Goal: Information Seeking & Learning: Find contact information

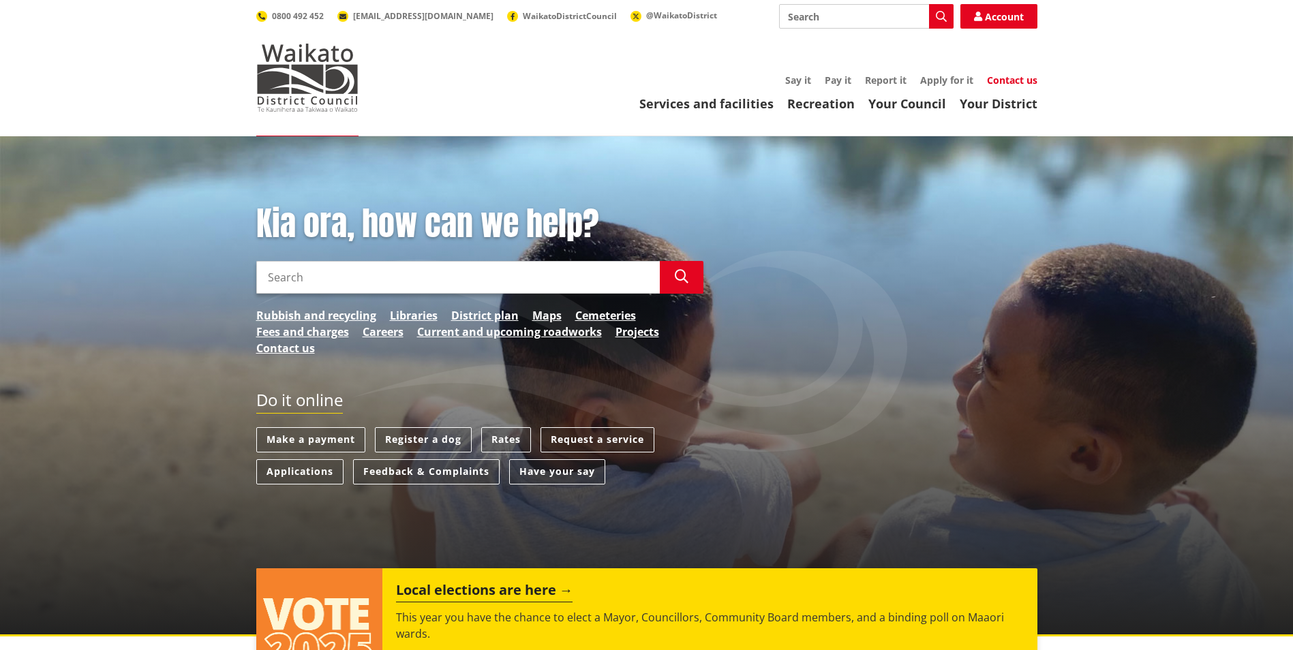
click at [1026, 83] on link "Contact us" at bounding box center [1012, 80] width 50 height 13
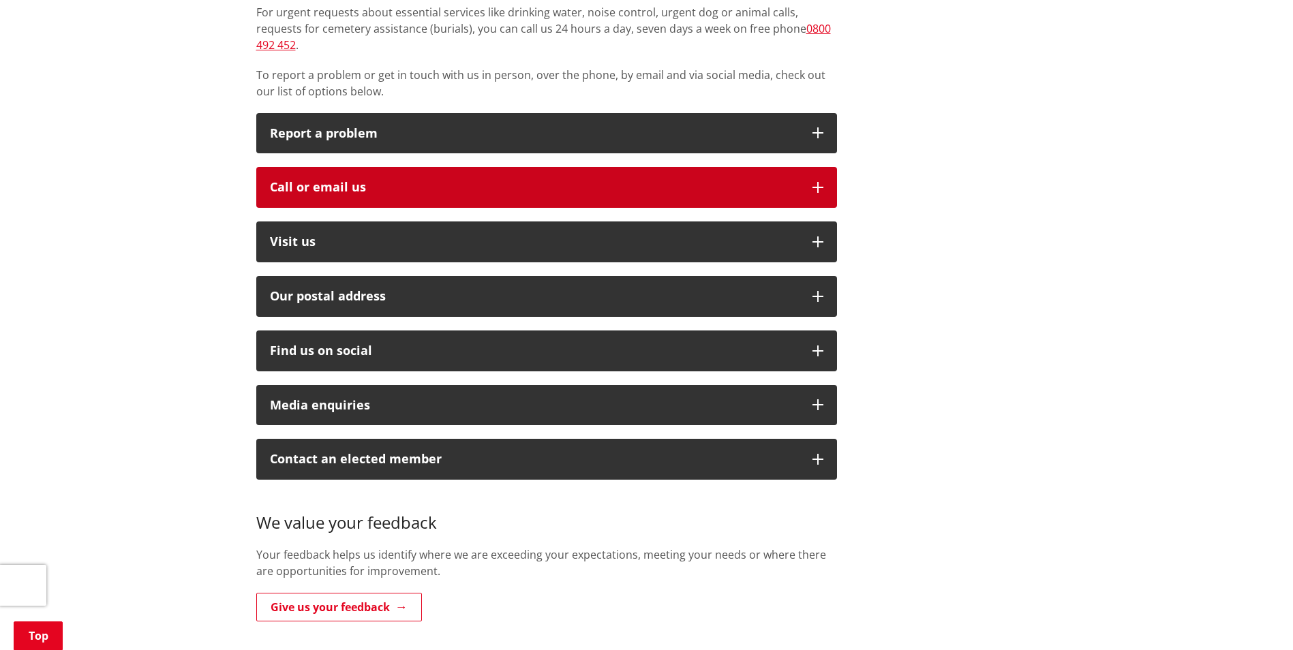
scroll to position [273, 0]
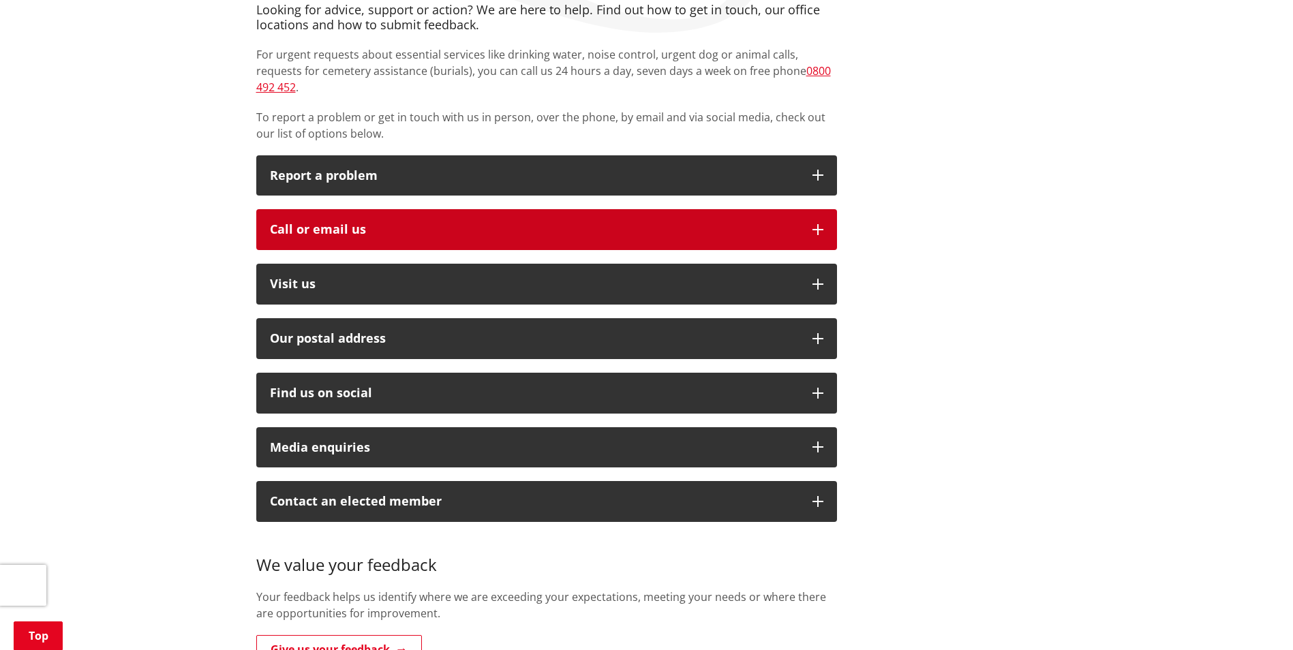
click at [405, 223] on div "Call or email us" at bounding box center [534, 230] width 529 height 14
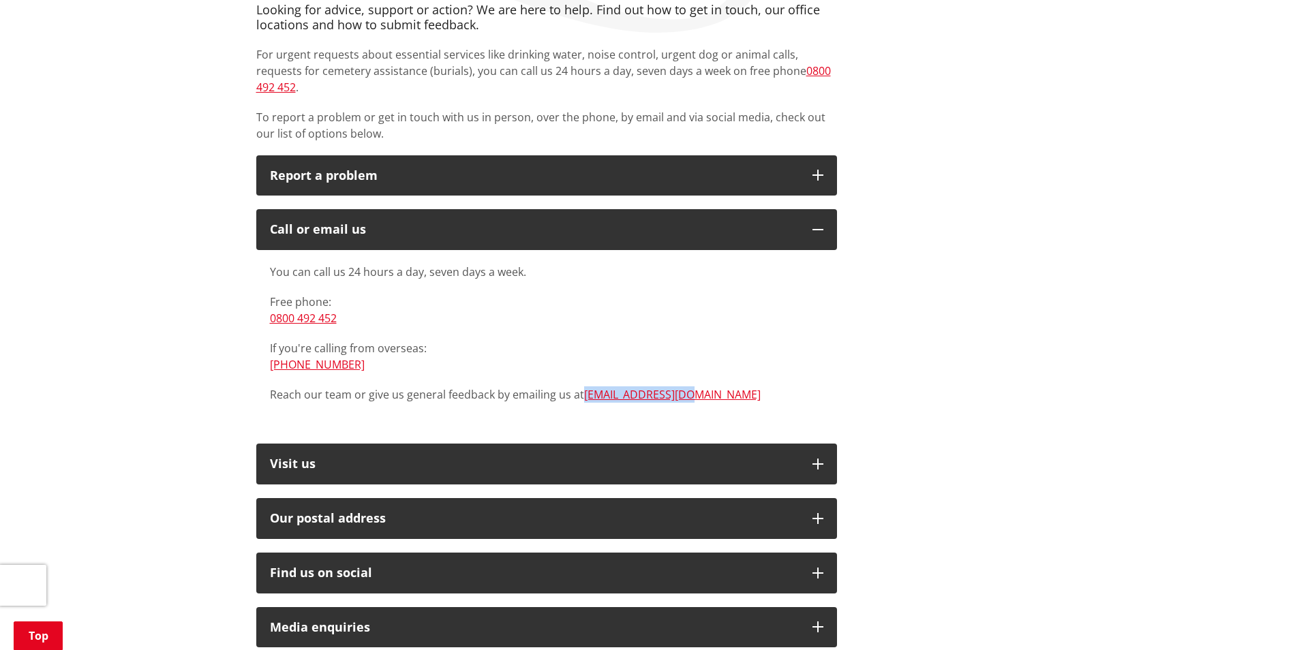
drag, startPoint x: 697, startPoint y: 387, endPoint x: 584, endPoint y: 389, distance: 112.5
click at [584, 389] on div "You can call us 24 hours a day, seven days a week. Free phone: [PHONE_NUMBER] I…" at bounding box center [546, 340] width 581 height 180
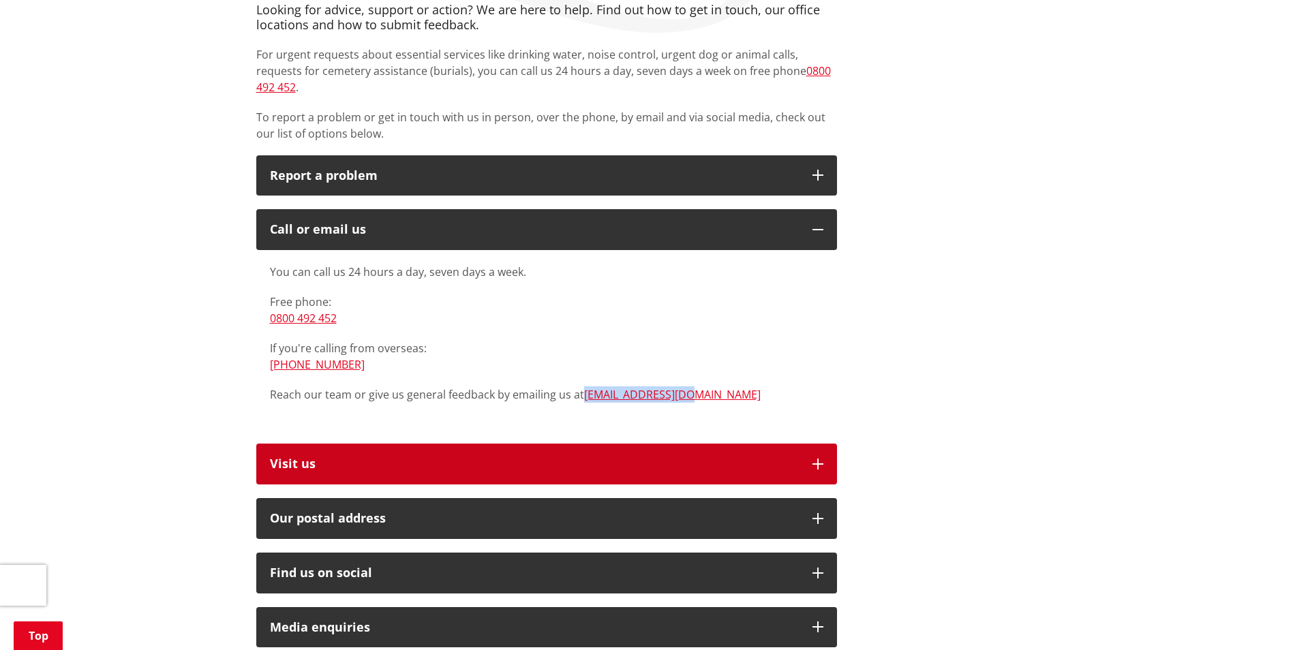
copy link "[EMAIL_ADDRESS][DOMAIN_NAME]"
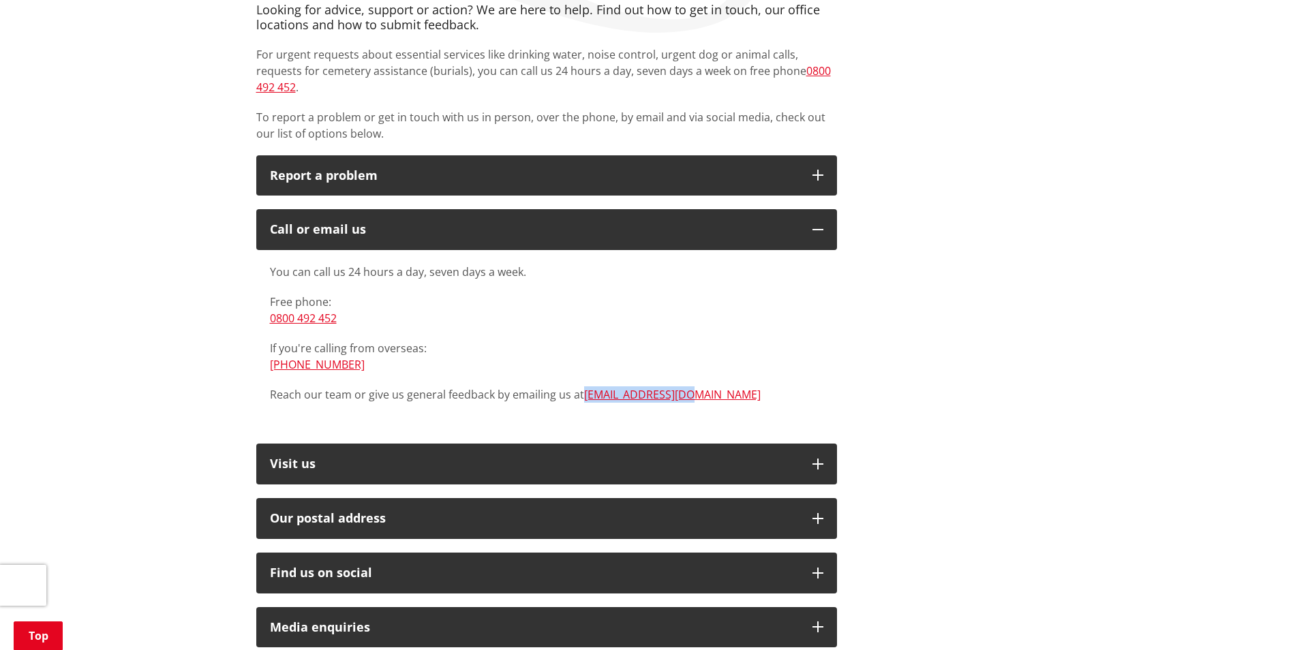
click at [755, 363] on div "You can call us 24 hours a day, seven days a week. Free phone: [PHONE_NUMBER] I…" at bounding box center [546, 333] width 553 height 139
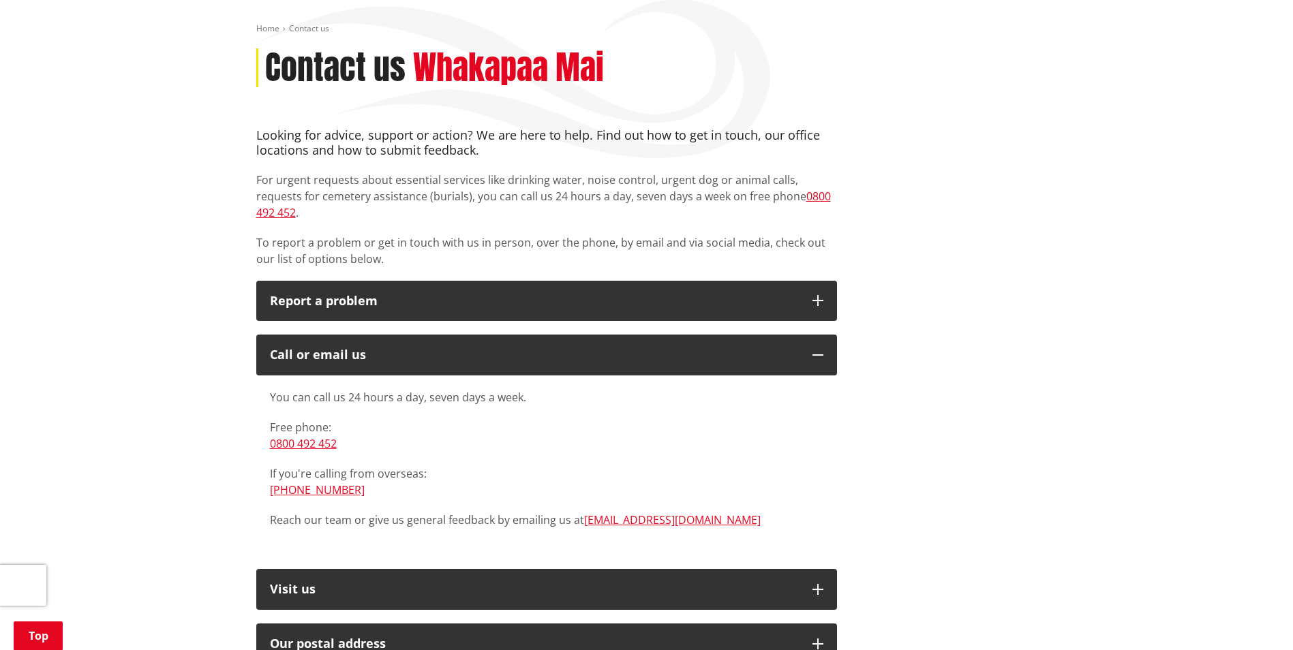
scroll to position [204, 0]
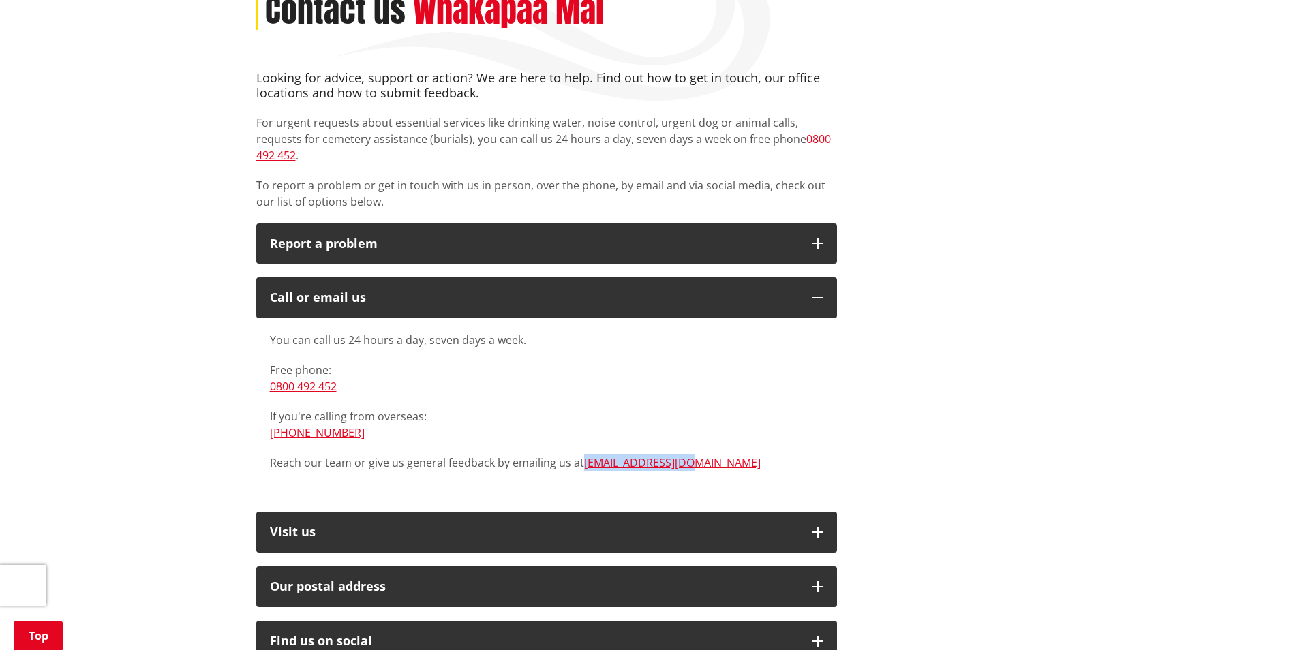
drag, startPoint x: 723, startPoint y: 449, endPoint x: 582, endPoint y: 443, distance: 140.5
click at [582, 455] on p "Reach our team or give us general feedback by emailing us at [EMAIL_ADDRESS][DO…" at bounding box center [546, 463] width 553 height 16
copy link "[EMAIL_ADDRESS][DOMAIN_NAME]"
click at [712, 436] on div "You can call us 24 hours a day, seven days a week. Free phone: [PHONE_NUMBER] I…" at bounding box center [546, 401] width 553 height 139
copy link "[EMAIL_ADDRESS][DOMAIN_NAME]"
